Goal: Information Seeking & Learning: Learn about a topic

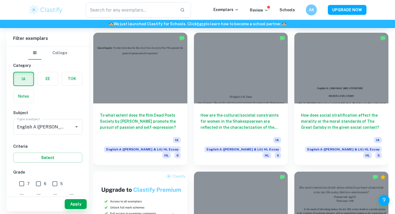
scroll to position [291, 0]
click at [135, 10] on input "text" at bounding box center [131, 9] width 90 height 15
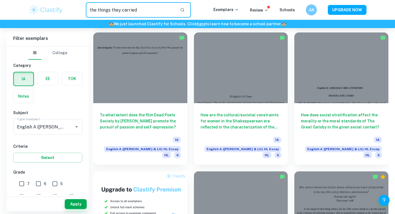
type input "the things they carried"
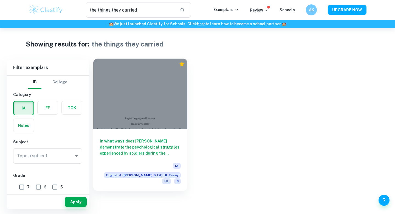
click at [170, 102] on div at bounding box center [140, 93] width 94 height 71
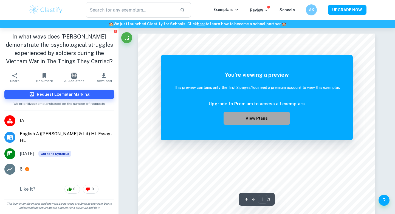
click at [242, 120] on button "View Plans" at bounding box center [257, 117] width 66 height 13
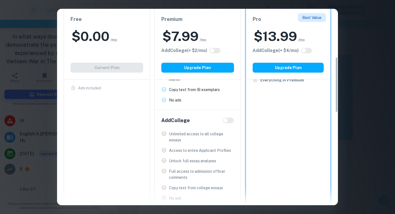
scroll to position [170, 0]
click at [349, 49] on div "Easily Ace Your IB Coursework & Crush College Essays. Get Clastify Premium Get …" at bounding box center [197, 107] width 395 height 214
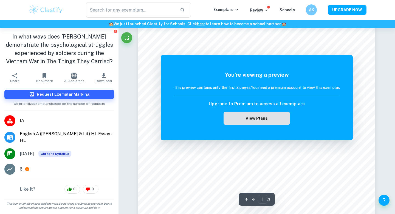
scroll to position [0, 0]
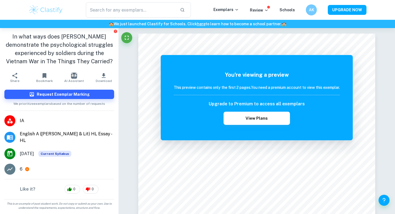
type input "the things they carried"
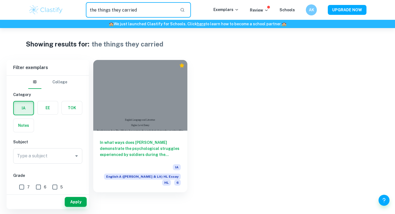
drag, startPoint x: 135, startPoint y: 9, endPoint x: 71, endPoint y: -3, distance: 65.8
click at [71, 0] on html "the things they carried ​ Exemplars Review Schools AK UPGRADE NOW 🏫 We just lau…" at bounding box center [197, 107] width 395 height 214
drag, startPoint x: 143, startPoint y: 13, endPoint x: 56, endPoint y: -16, distance: 91.1
click at [56, 0] on html "We value your privacy We use cookies to enhance your browsing experience, serve…" at bounding box center [197, 107] width 395 height 214
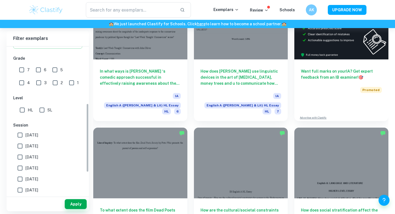
scroll to position [164, 0]
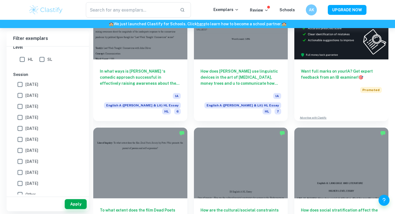
click at [30, 100] on label "[DATE]" at bounding box center [46, 95] width 63 height 11
click at [26, 100] on input "[DATE]" at bounding box center [20, 95] width 11 height 11
checkbox input "true"
click at [74, 204] on button "Apply" at bounding box center [76, 204] width 22 height 10
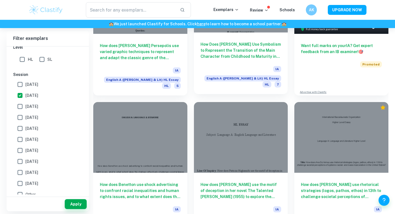
scroll to position [120, 0]
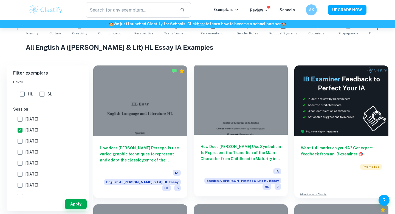
click at [222, 87] on div at bounding box center [241, 99] width 94 height 71
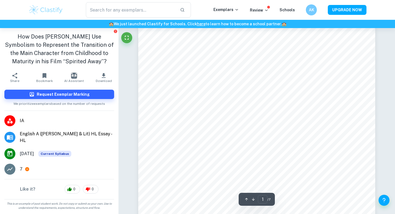
scroll to position [69, 0]
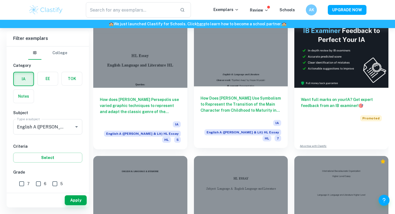
scroll to position [150, 0]
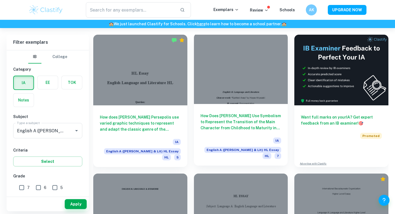
click at [218, 93] on div at bounding box center [241, 68] width 94 height 71
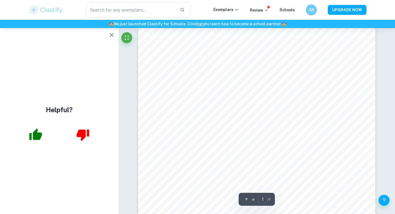
scroll to position [74, 0]
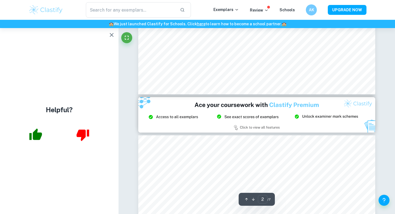
type input "3"
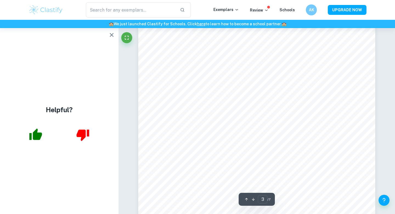
scroll to position [974, 0]
